Goal: Unclear

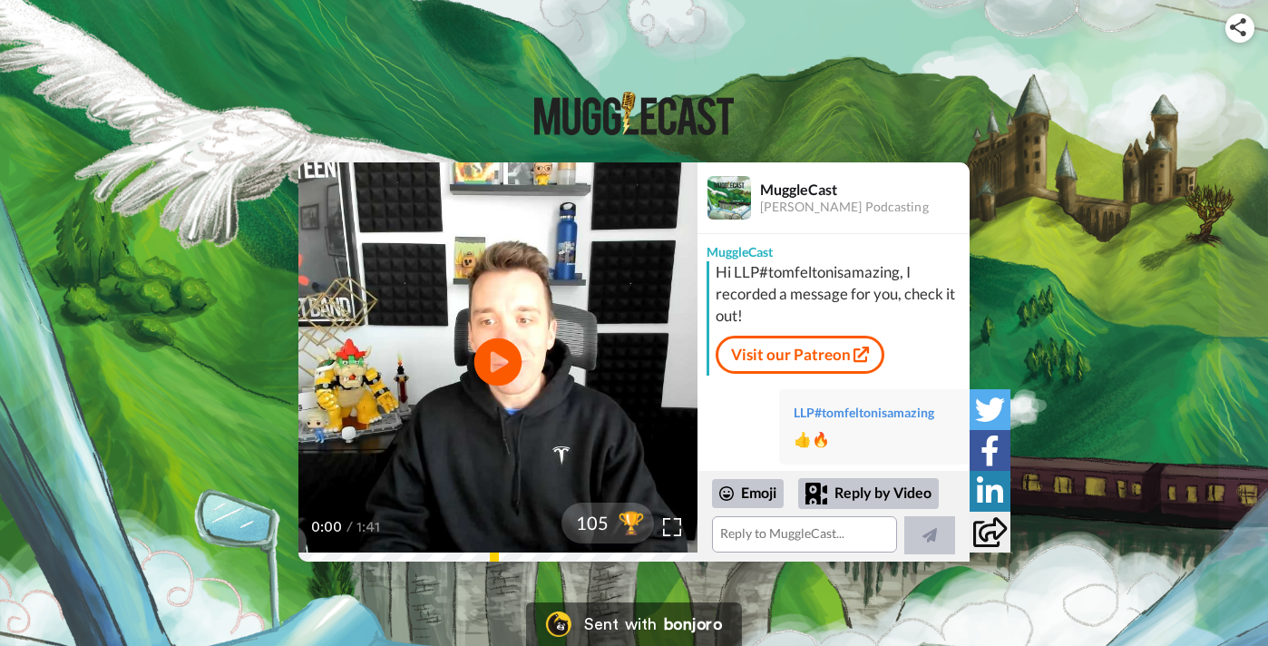
click at [503, 355] on icon at bounding box center [498, 362] width 48 height 48
click at [592, 516] on span "105" at bounding box center [579, 523] width 59 height 32
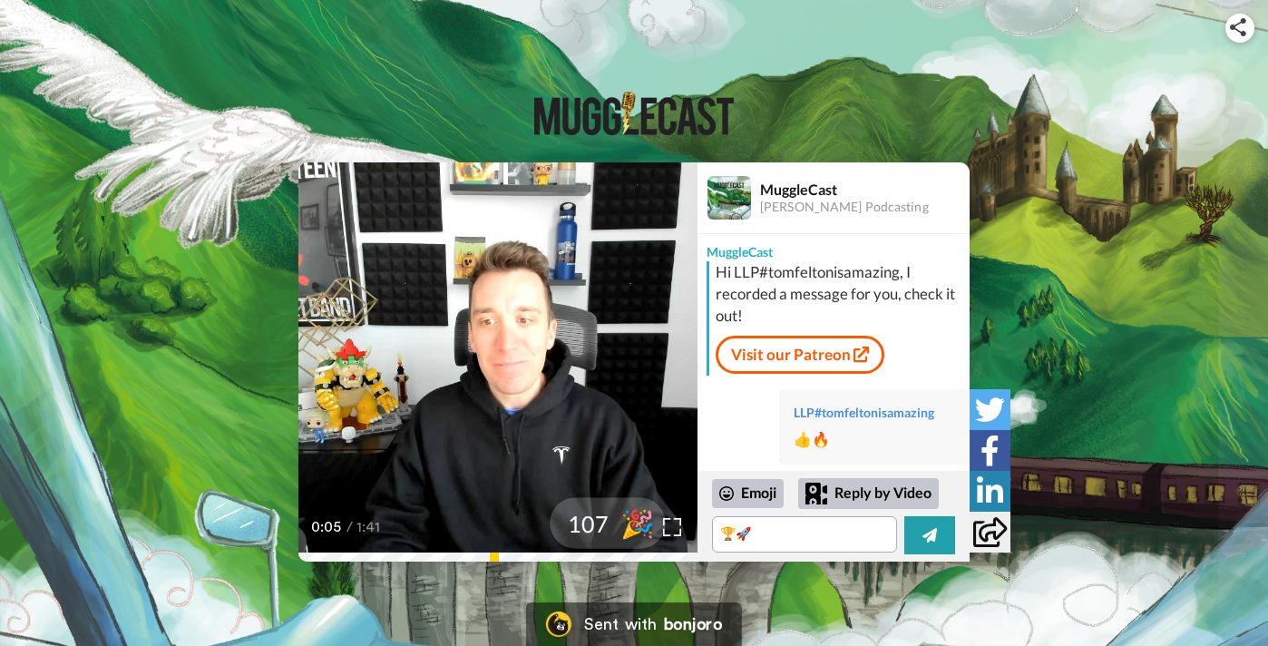
click at [592, 516] on span "107" at bounding box center [579, 523] width 59 height 32
click at [592, 516] on span "108" at bounding box center [579, 523] width 59 height 32
click at [592, 516] on span "109" at bounding box center [579, 523] width 59 height 32
click at [592, 516] on span "110" at bounding box center [579, 523] width 59 height 32
click at [592, 516] on span "111" at bounding box center [579, 523] width 59 height 32
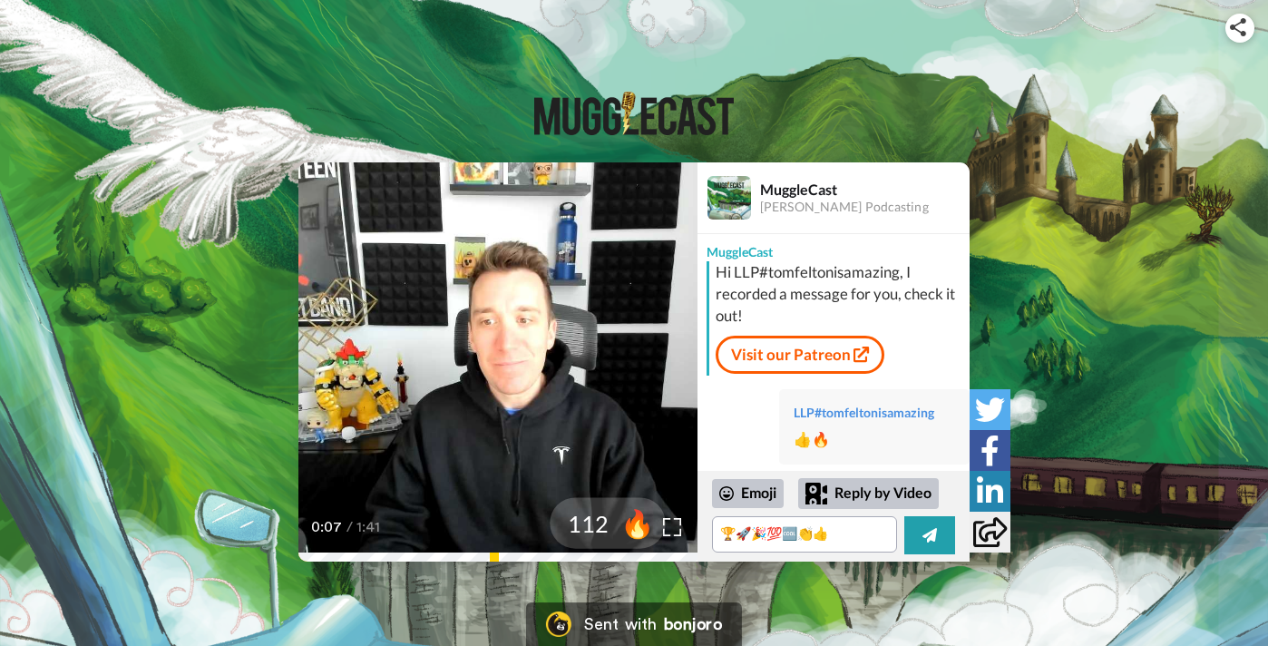
click at [592, 516] on span "112" at bounding box center [579, 523] width 59 height 32
click at [592, 516] on span "113" at bounding box center [579, 523] width 59 height 32
click at [592, 516] on span "114" at bounding box center [579, 523] width 59 height 32
click at [592, 516] on span "116" at bounding box center [579, 523] width 59 height 32
